Goal: Information Seeking & Learning: Learn about a topic

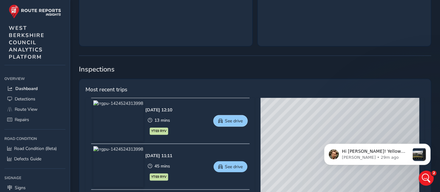
scroll to position [209, 0]
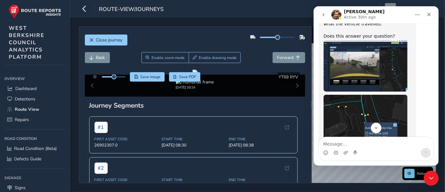
scroll to position [204, 0]
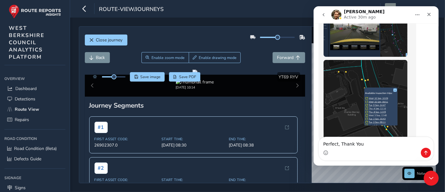
type textarea "Perfect, Thank You"
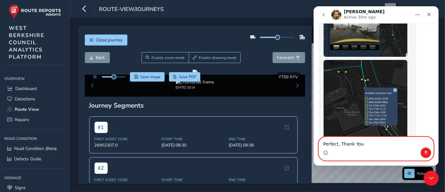
click at [426, 154] on icon "Send a message…" at bounding box center [425, 153] width 3 height 4
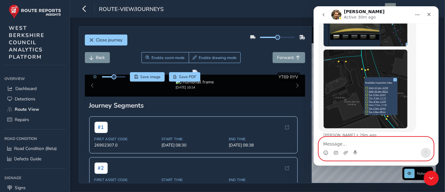
scroll to position [213, 0]
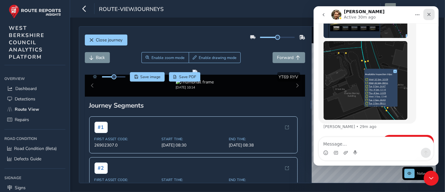
click at [430, 17] on div "Close" at bounding box center [428, 14] width 11 height 11
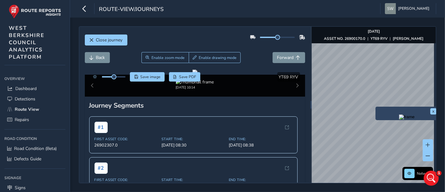
click at [377, 107] on div "x" at bounding box center [407, 112] width 63 height 13
click at [375, 108] on div "x" at bounding box center [406, 112] width 63 height 13
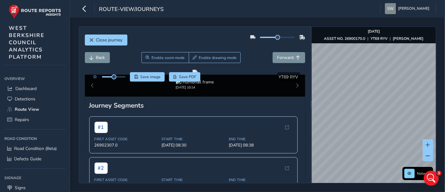
click at [445, 111] on div "Close journey Back Enable zoom mode Enable drawing mode Forward Click and Drag …" at bounding box center [257, 105] width 375 height 174
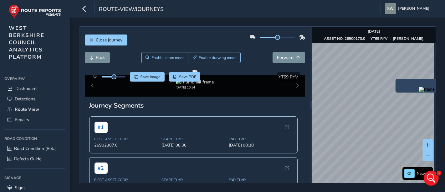
click at [419, 92] on img "Preview frame" at bounding box center [427, 89] width 16 height 5
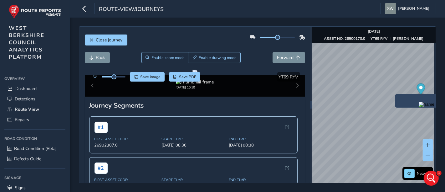
click at [419, 107] on img "Preview frame" at bounding box center [427, 104] width 16 height 5
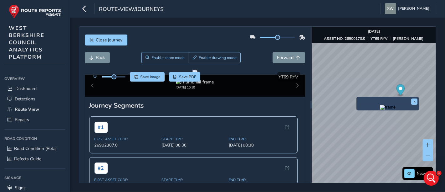
click at [380, 110] on img "Preview frame" at bounding box center [388, 107] width 16 height 5
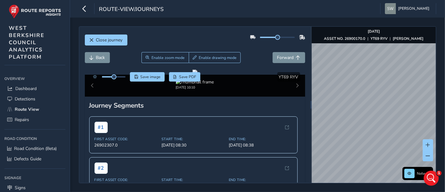
click at [306, 138] on div "Close journey Back Enable zoom mode Enable drawing mode Forward Click and Drag …" at bounding box center [258, 104] width 358 height 157
click at [371, 127] on div "x" at bounding box center [402, 132] width 63 height 13
click at [394, 138] on img "Preview frame" at bounding box center [402, 135] width 16 height 5
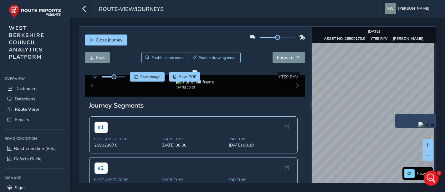
click at [397, 116] on div "x" at bounding box center [427, 121] width 60 height 10
click at [419, 127] on img "Preview frame" at bounding box center [427, 124] width 16 height 5
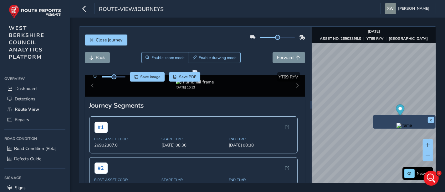
click at [374, 116] on div "x" at bounding box center [404, 121] width 63 height 13
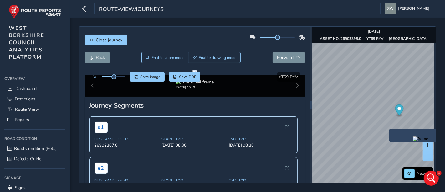
click at [413, 137] on img "Preview frame" at bounding box center [421, 138] width 16 height 5
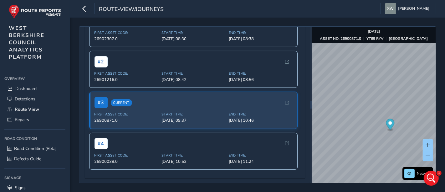
scroll to position [174, 0]
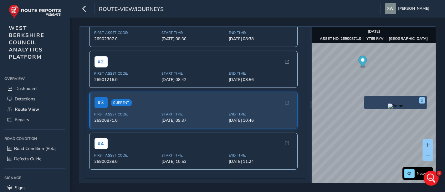
click at [388, 108] on img "Preview frame" at bounding box center [396, 105] width 16 height 5
click at [396, 108] on img "Preview frame" at bounding box center [396, 105] width 16 height 5
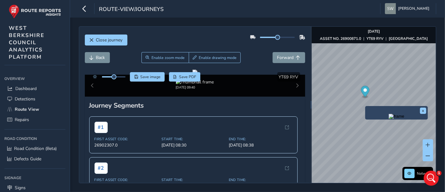
click at [392, 119] on img "Preview frame" at bounding box center [397, 116] width 16 height 5
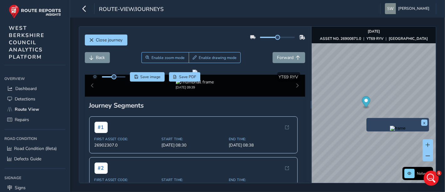
click at [390, 131] on img "Preview frame" at bounding box center [398, 128] width 16 height 5
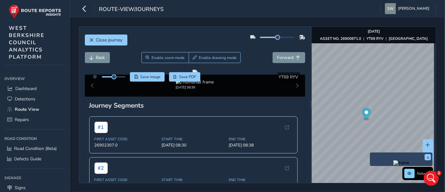
click at [394, 165] on img "Preview frame" at bounding box center [402, 162] width 16 height 5
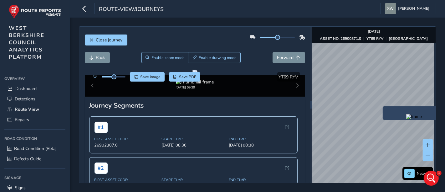
click at [407, 119] on img "Preview frame" at bounding box center [415, 116] width 16 height 5
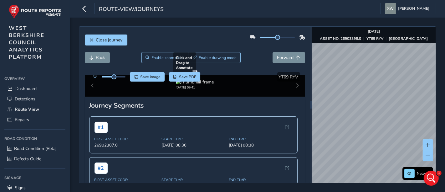
click at [292, 105] on div "Close journey Back Enable zoom mode Enable drawing mode Forward Click and Drag …" at bounding box center [258, 104] width 358 height 157
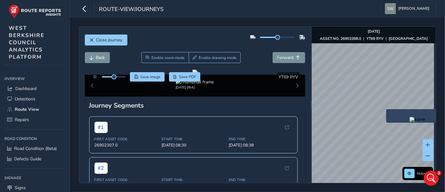
click at [410, 122] on img "Preview frame" at bounding box center [418, 119] width 16 height 5
click at [390, 108] on div "x" at bounding box center [420, 113] width 60 height 10
click at [412, 120] on img "Preview frame" at bounding box center [420, 117] width 16 height 5
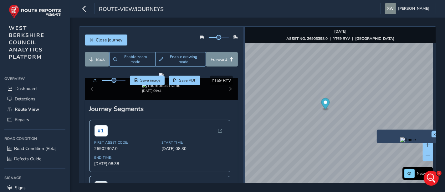
drag, startPoint x: 308, startPoint y: 116, endPoint x: 242, endPoint y: 115, distance: 66.1
click at [244, 115] on div at bounding box center [244, 105] width 1 height 156
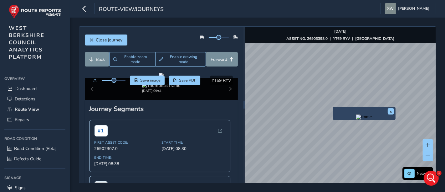
click at [356, 119] on img "Preview frame" at bounding box center [364, 116] width 16 height 5
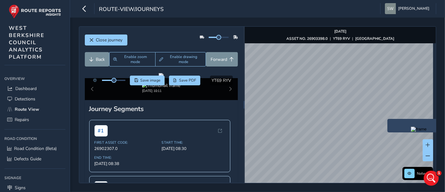
click at [411, 132] on img "Preview frame" at bounding box center [419, 129] width 16 height 5
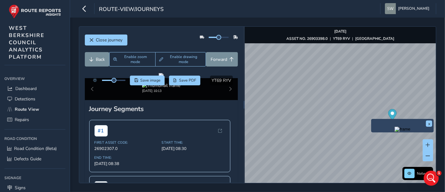
click at [395, 132] on img "Preview frame" at bounding box center [403, 129] width 16 height 5
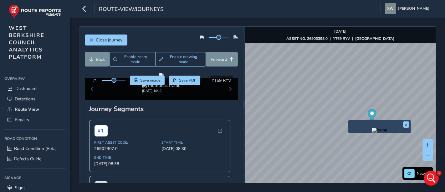
click at [372, 132] on img "Preview frame" at bounding box center [380, 129] width 16 height 5
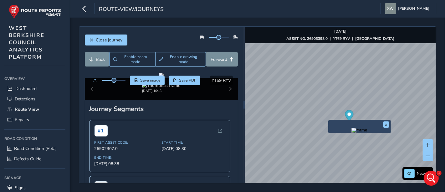
click at [352, 132] on img "Preview frame" at bounding box center [360, 129] width 16 height 5
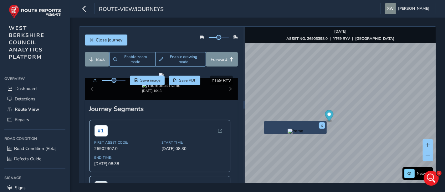
click at [288, 133] on img "Preview frame" at bounding box center [296, 130] width 16 height 5
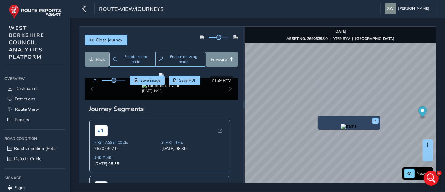
click at [341, 129] on img "Preview frame" at bounding box center [349, 126] width 16 height 5
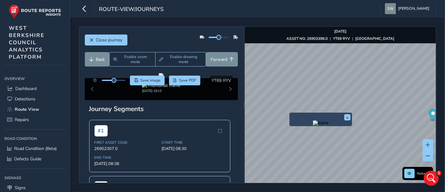
click at [313, 125] on img "Preview frame" at bounding box center [321, 122] width 16 height 5
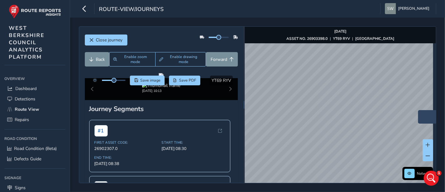
click at [442, 123] on img "Preview frame" at bounding box center [450, 120] width 16 height 5
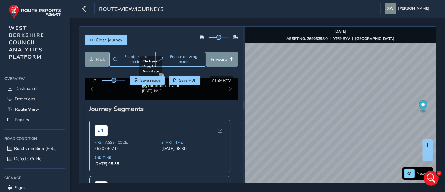
click at [164, 78] on div at bounding box center [161, 75] width 5 height 5
click at [113, 82] on span at bounding box center [113, 80] width 5 height 5
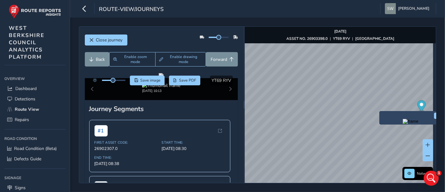
click at [403, 124] on img "Preview frame" at bounding box center [411, 121] width 16 height 5
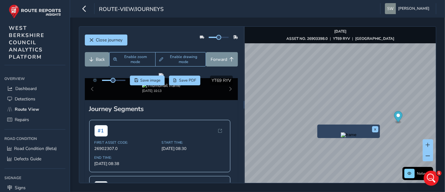
click at [341, 127] on div "x Network [DATE] ASSET NO. 26903398.0 | YT69 RYV | [GEOGRAPHIC_DATA] © Mapbox ©…" at bounding box center [340, 105] width 191 height 156
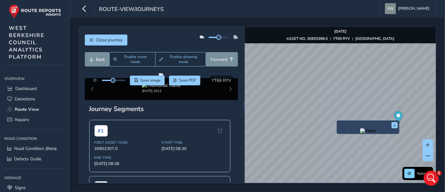
click at [360, 133] on img "Preview frame" at bounding box center [368, 130] width 16 height 5
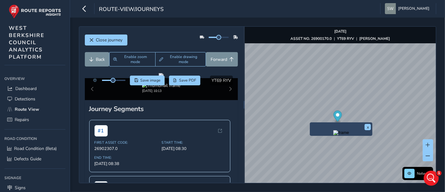
click at [334, 135] on img "Preview frame" at bounding box center [342, 132] width 16 height 5
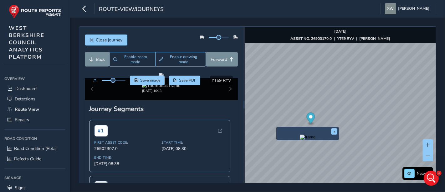
click at [300, 139] on img "Preview frame" at bounding box center [308, 136] width 16 height 5
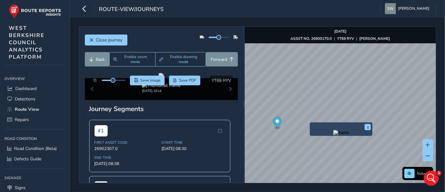
click at [312, 124] on div "x" at bounding box center [342, 129] width 60 height 10
click at [334, 135] on img "Preview frame" at bounding box center [342, 132] width 16 height 5
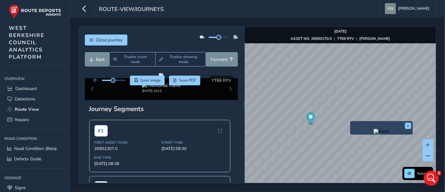
click at [374, 134] on img "Preview frame" at bounding box center [382, 131] width 16 height 5
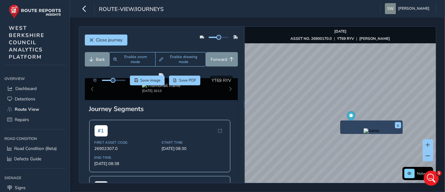
click at [364, 133] on img "Preview frame" at bounding box center [372, 130] width 16 height 5
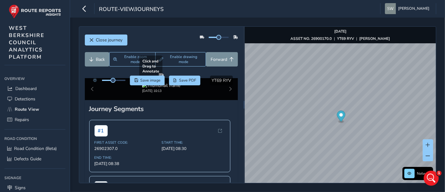
click at [159, 78] on div at bounding box center [161, 75] width 5 height 5
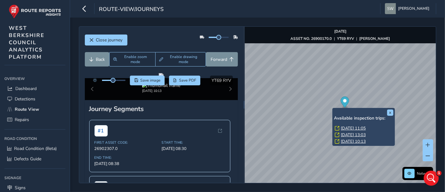
click at [345, 128] on link "[DATE] 11:05" at bounding box center [353, 128] width 25 height 6
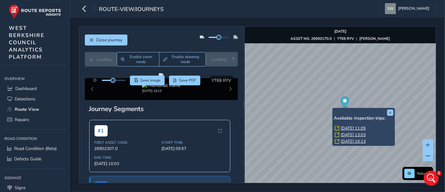
click at [345, 127] on link "[DATE] 11:05" at bounding box center [353, 128] width 25 height 6
click at [349, 133] on link "[DATE] 13:03" at bounding box center [353, 135] width 25 height 6
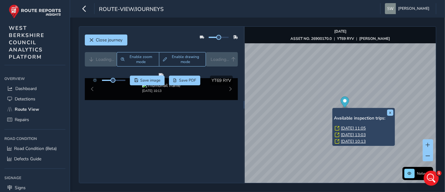
click at [350, 141] on link "[DATE] 10:13" at bounding box center [353, 141] width 25 height 6
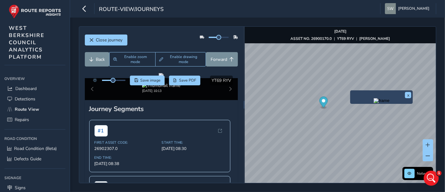
click at [374, 103] on img "Preview frame" at bounding box center [382, 100] width 16 height 5
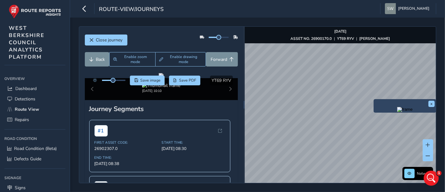
click at [400, 112] on img "Preview frame" at bounding box center [405, 109] width 16 height 5
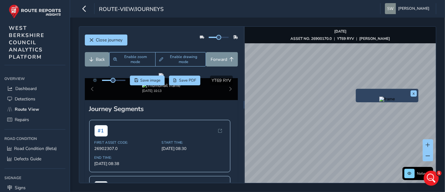
click at [380, 101] on img "Preview frame" at bounding box center [388, 98] width 16 height 5
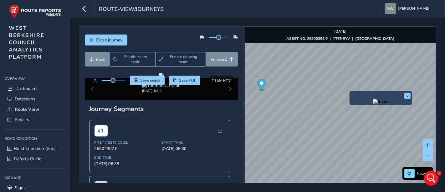
click at [375, 104] on img "Preview frame" at bounding box center [381, 101] width 16 height 5
click at [378, 104] on img "Preview frame" at bounding box center [381, 101] width 16 height 5
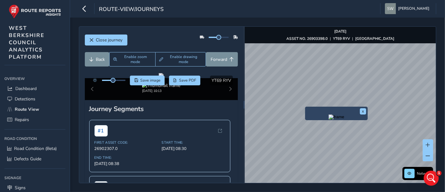
click at [332, 119] on img "Preview frame" at bounding box center [337, 116] width 16 height 5
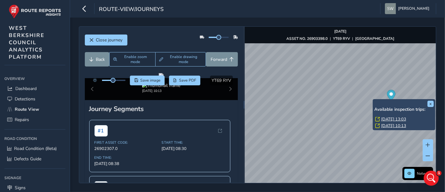
click at [374, 104] on div "x Available inspection trips: [DATE] 13:03 [DATE] 10:13 Network [DATE] ASSET NO…" at bounding box center [340, 105] width 191 height 156
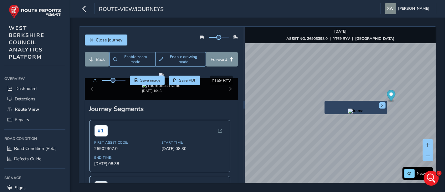
click at [327, 101] on div "x" at bounding box center [356, 107] width 63 height 13
click at [348, 113] on img "Preview frame" at bounding box center [356, 110] width 16 height 5
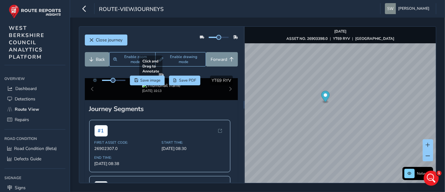
click at [159, 78] on div at bounding box center [161, 75] width 5 height 5
drag, startPoint x: 215, startPoint y: 37, endPoint x: 207, endPoint y: 36, distance: 7.9
click at [209, 36] on span at bounding box center [211, 37] width 5 height 5
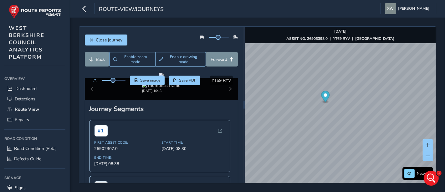
drag, startPoint x: 206, startPoint y: 37, endPoint x: 214, endPoint y: 39, distance: 8.1
click at [214, 39] on div at bounding box center [219, 37] width 38 height 10
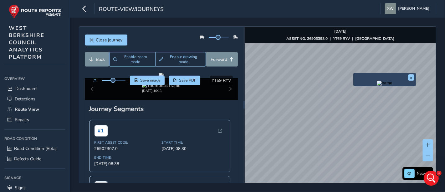
click at [377, 86] on img "Preview frame" at bounding box center [385, 82] width 16 height 5
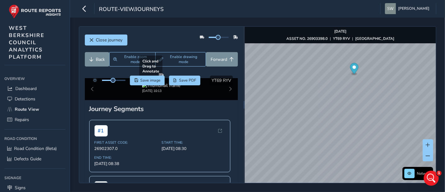
drag, startPoint x: 107, startPoint y: 118, endPoint x: 178, endPoint y: 110, distance: 70.9
click at [164, 78] on div at bounding box center [161, 75] width 5 height 5
click at [445, 67] on div "Close journey Back Enable zoom mode Enable drawing mode Forward Click and Drag …" at bounding box center [257, 105] width 375 height 174
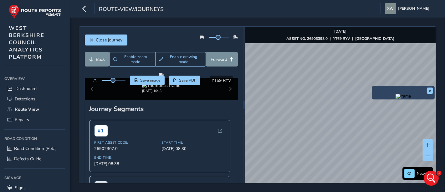
click at [396, 99] on img "Preview frame" at bounding box center [404, 96] width 16 height 5
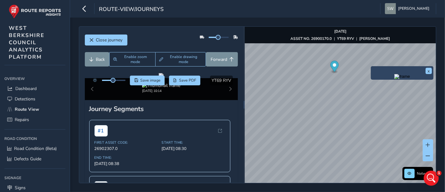
click at [395, 79] on img "Preview frame" at bounding box center [403, 76] width 16 height 5
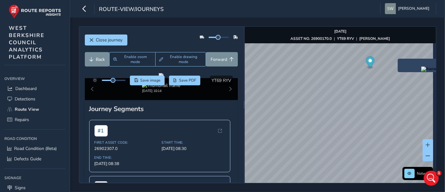
click at [422, 71] on img "Preview frame" at bounding box center [430, 68] width 16 height 5
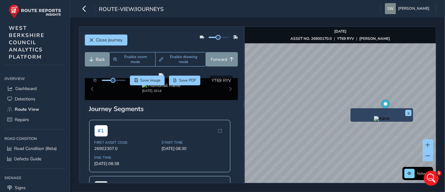
click at [374, 121] on img "Preview frame" at bounding box center [382, 118] width 16 height 5
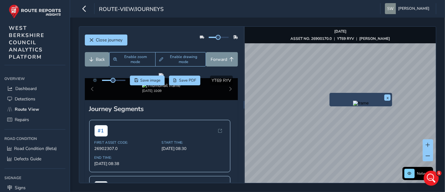
click at [353, 106] on img "Preview frame" at bounding box center [361, 103] width 16 height 5
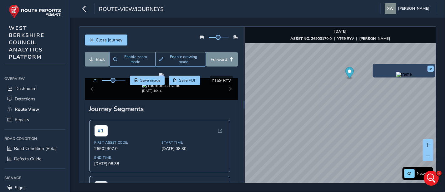
click at [396, 77] on img "Preview frame" at bounding box center [404, 74] width 16 height 5
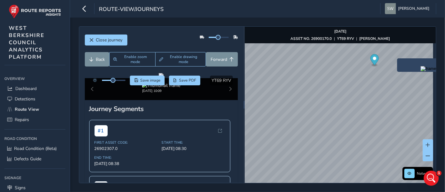
click at [399, 60] on div "x" at bounding box center [428, 64] width 63 height 13
click at [428, 70] on img "Preview frame" at bounding box center [436, 67] width 16 height 5
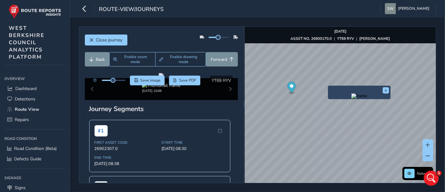
click at [329, 86] on div "x" at bounding box center [359, 92] width 63 height 13
click at [352, 98] on img "Preview frame" at bounding box center [360, 95] width 16 height 5
click at [360, 98] on img "Preview frame" at bounding box center [368, 95] width 16 height 5
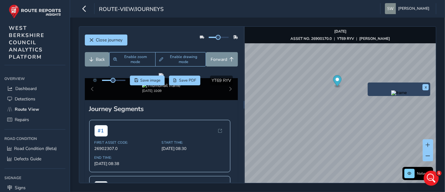
click at [391, 95] on img "Preview frame" at bounding box center [399, 92] width 16 height 5
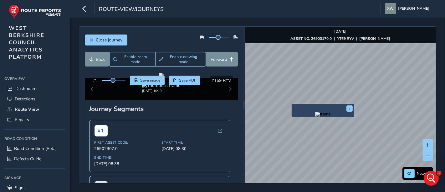
click at [315, 117] on img "Preview frame" at bounding box center [323, 113] width 16 height 5
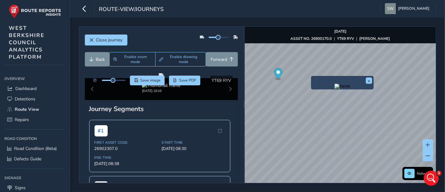
click at [335, 85] on img "Preview frame" at bounding box center [343, 86] width 16 height 5
click at [335, 89] on img "Preview frame" at bounding box center [343, 86] width 16 height 5
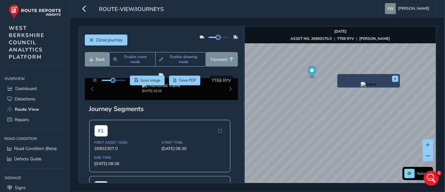
click at [367, 87] on img "Preview frame" at bounding box center [369, 84] width 16 height 5
